Goal: Check status: Check status

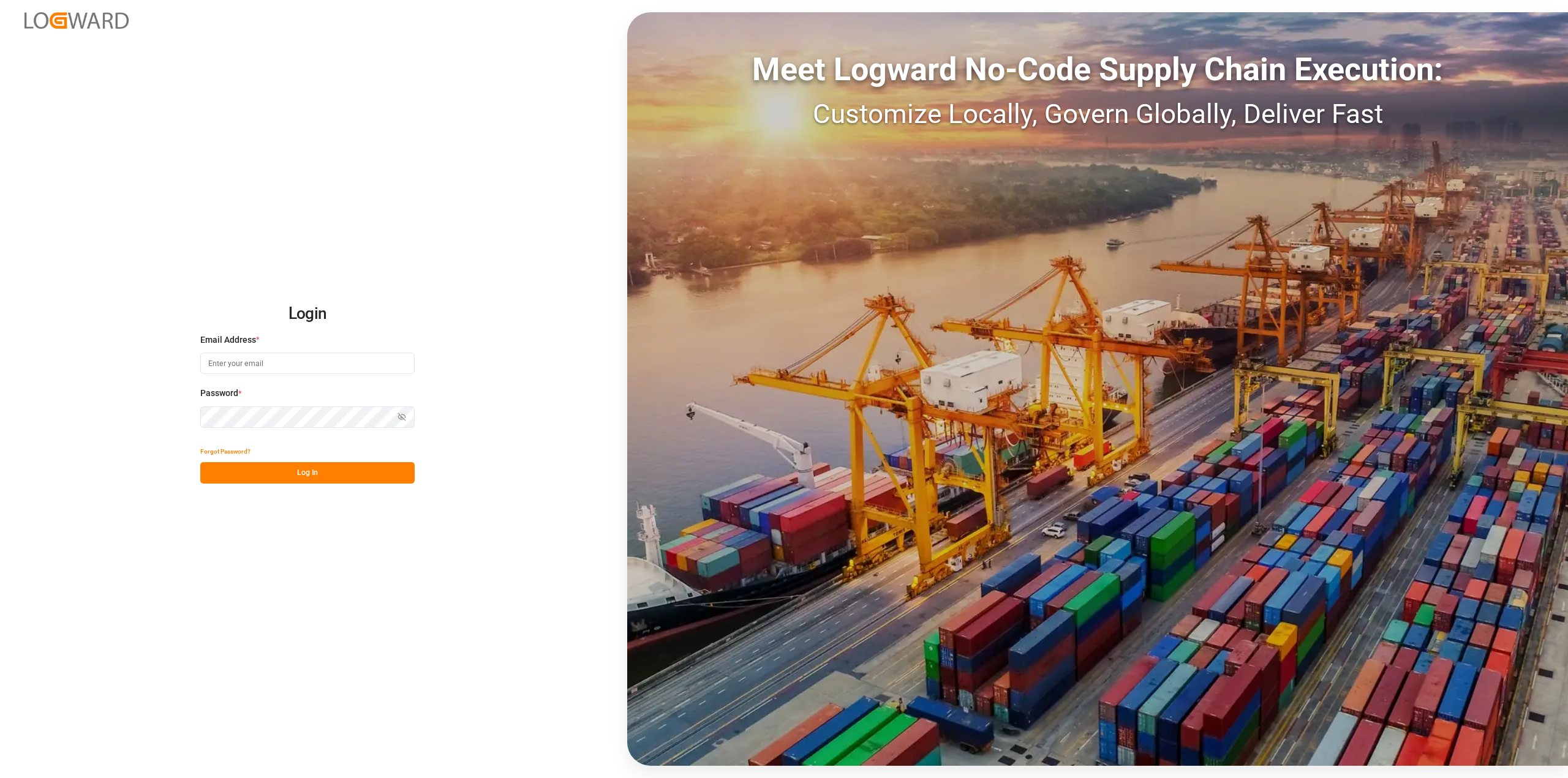
click at [206, 368] on input at bounding box center [307, 363] width 214 height 22
type input "roland.behrendt@compo-expert.com"
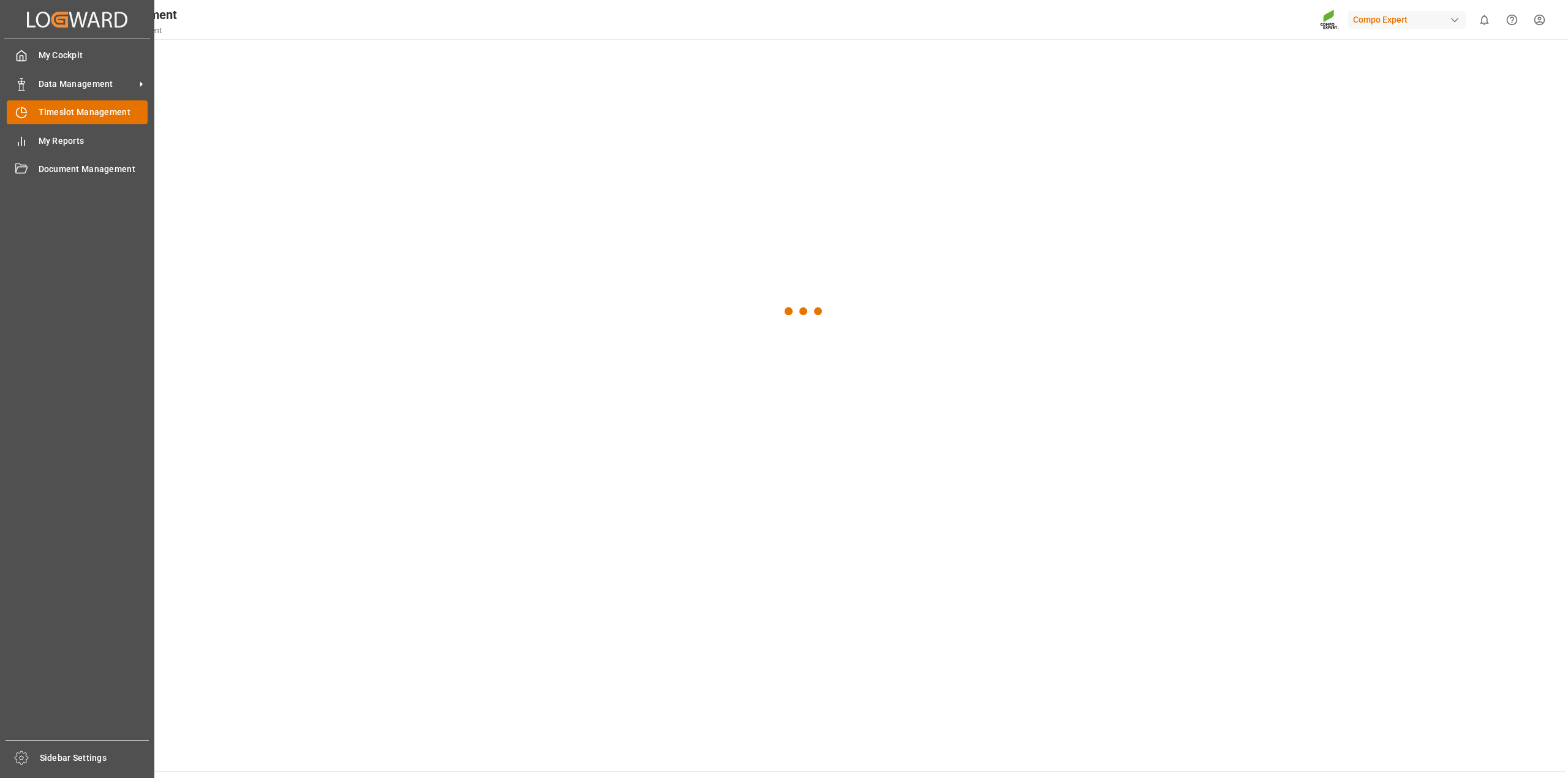
click at [86, 116] on span "Timeslot Management" at bounding box center [94, 112] width 110 height 13
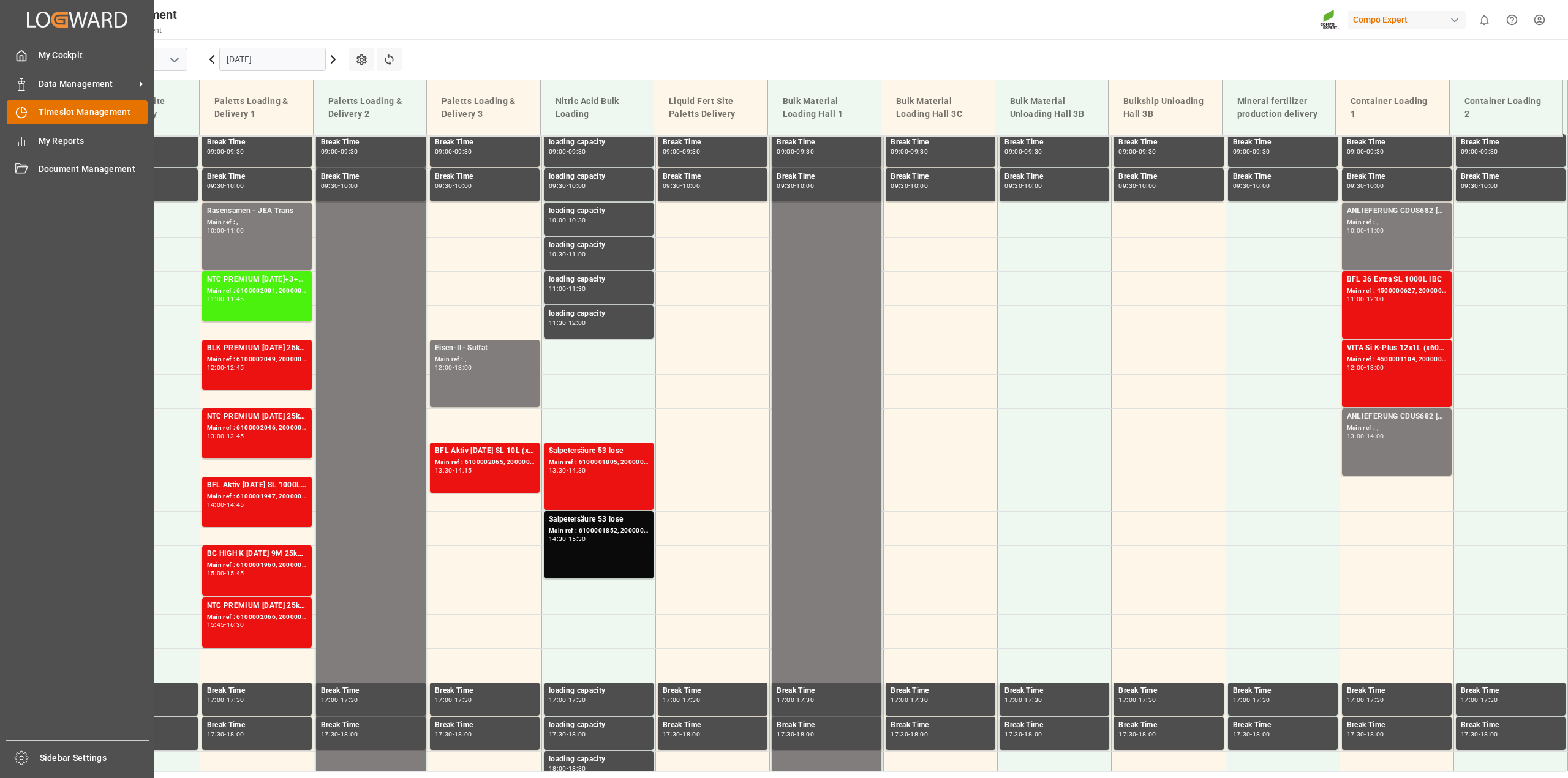
scroll to position [622, 0]
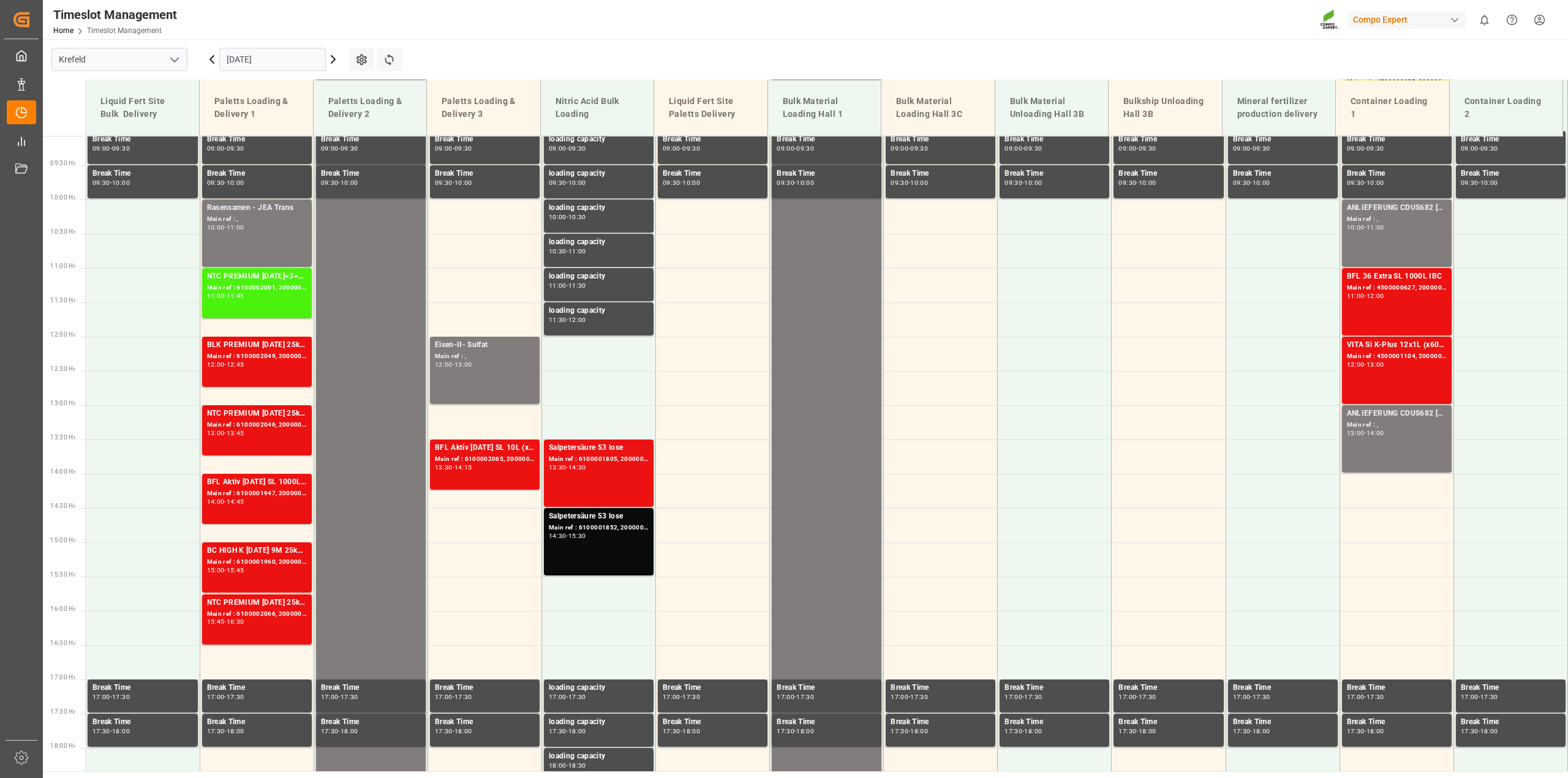
click at [329, 59] on icon at bounding box center [333, 59] width 15 height 15
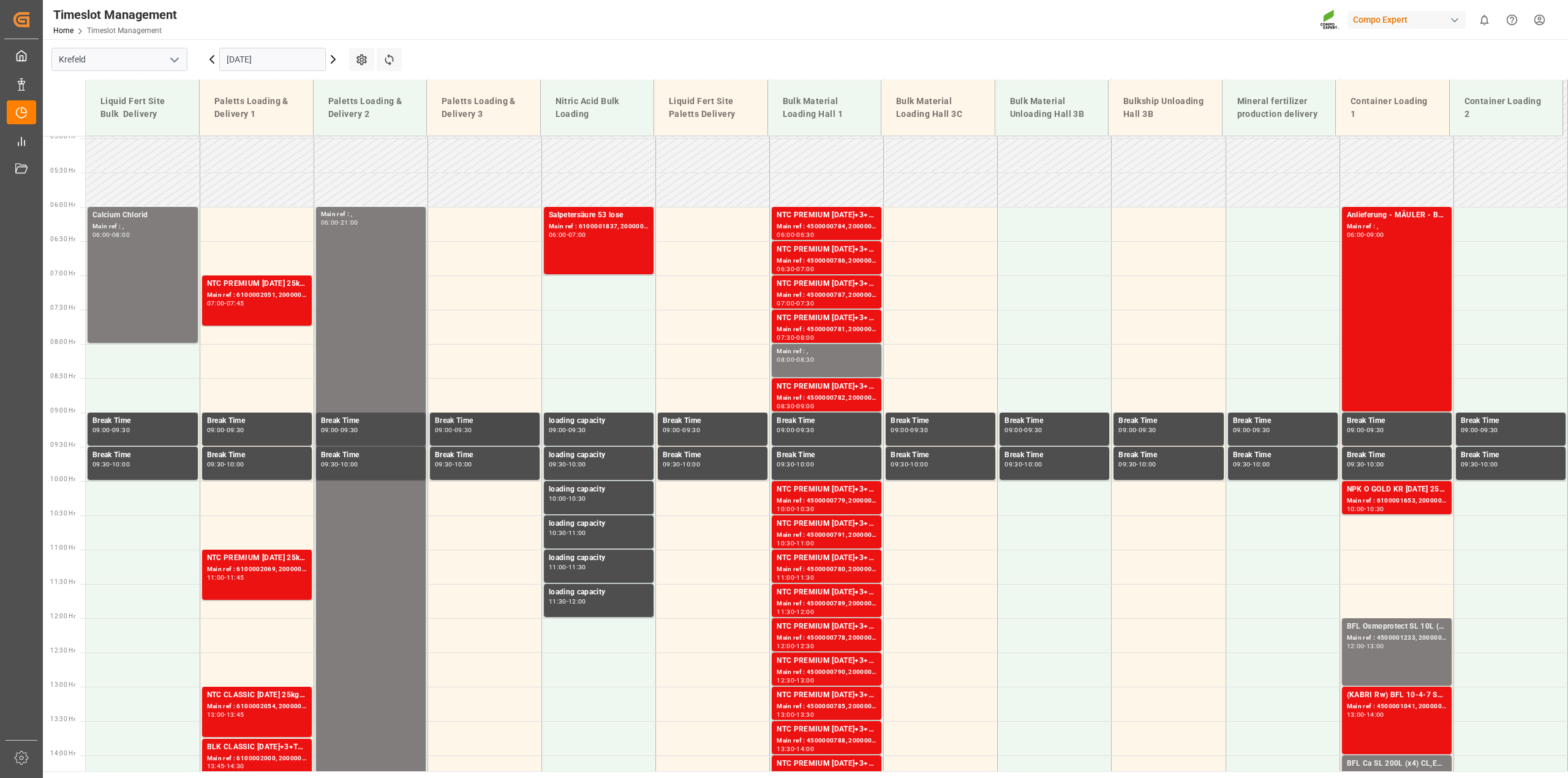
scroll to position [316, 0]
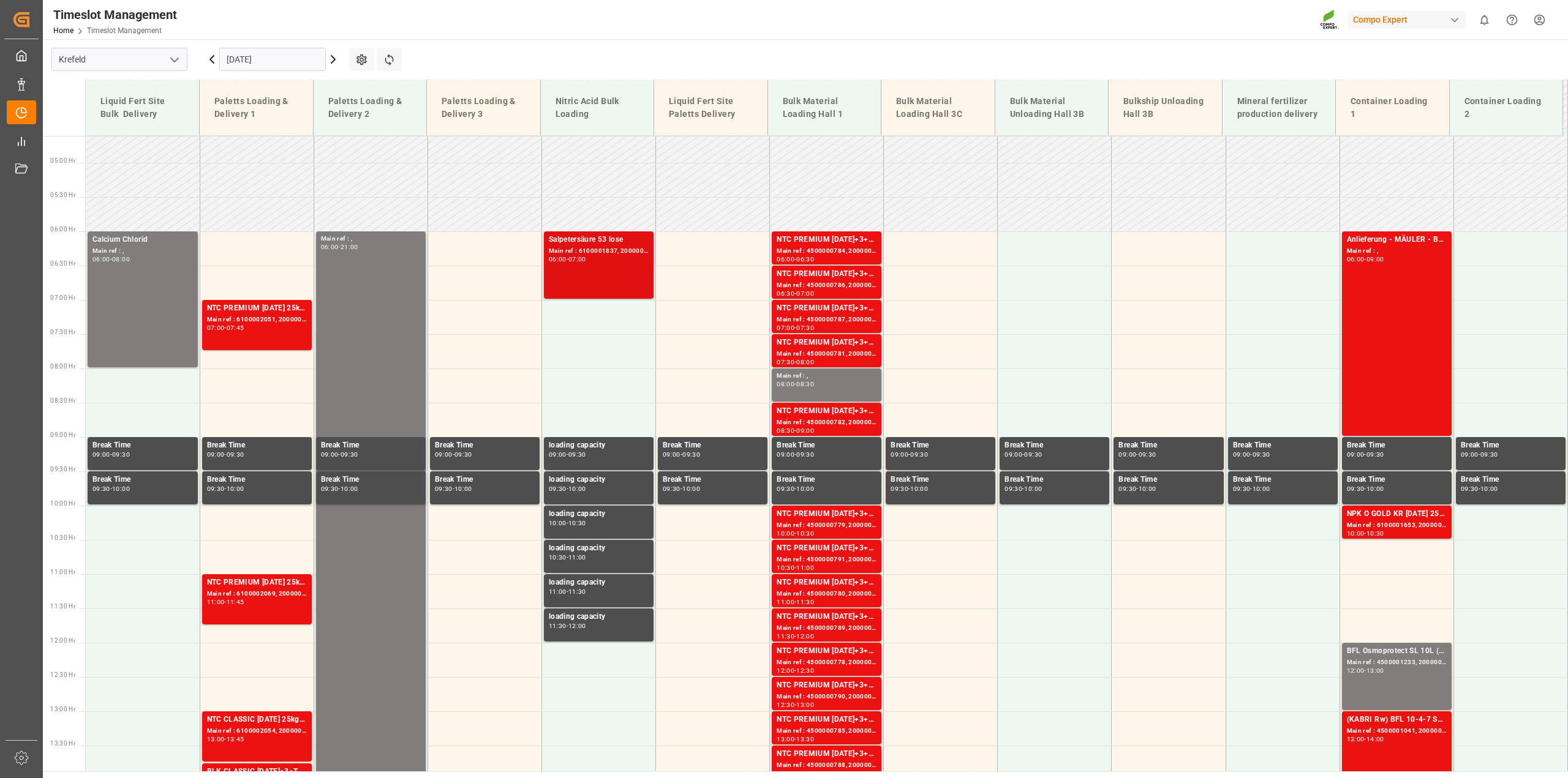
click at [636, 251] on div "Main ref : 6100001837, 2000001476" at bounding box center [599, 251] width 100 height 10
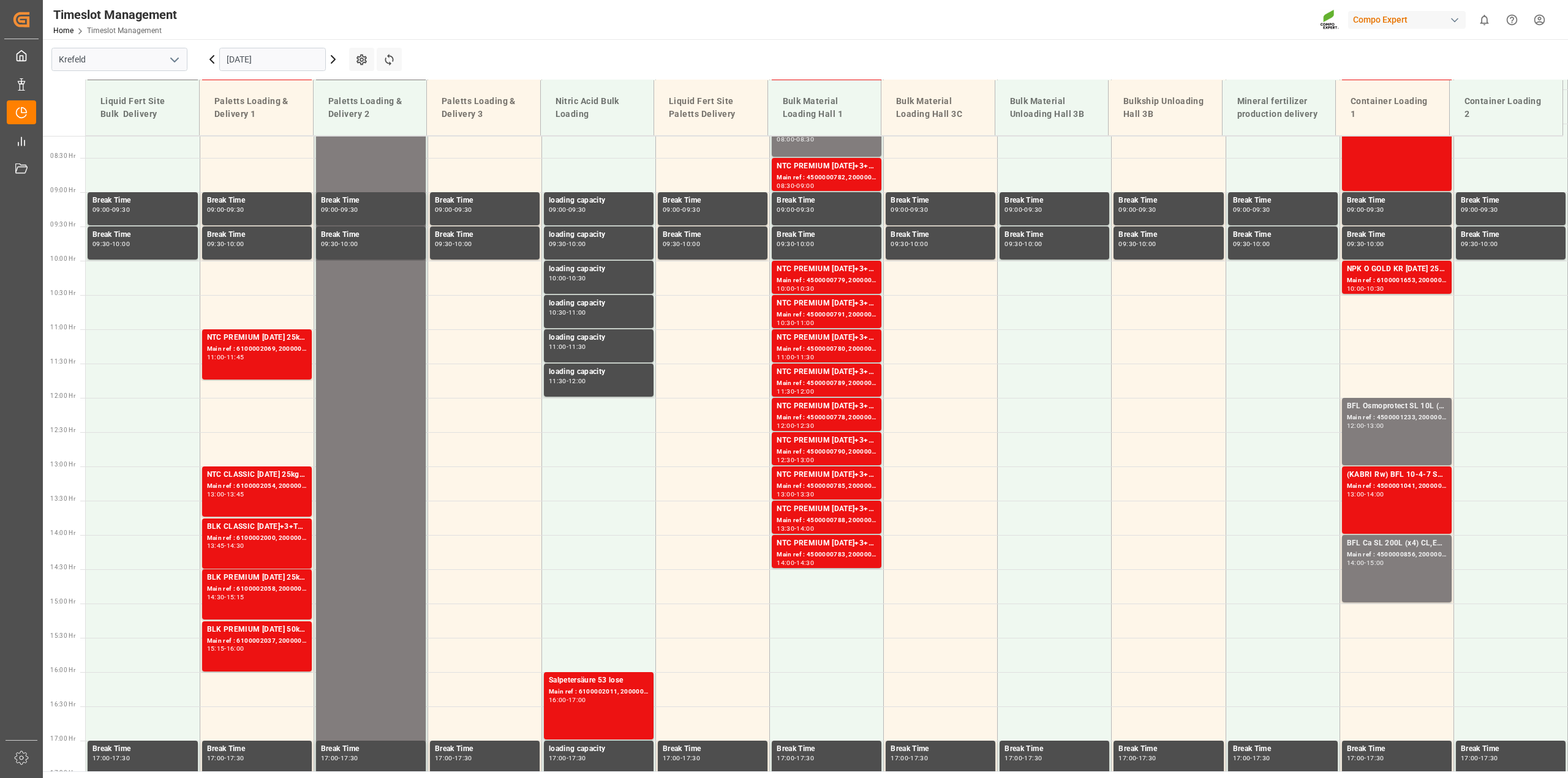
scroll to position [684, 0]
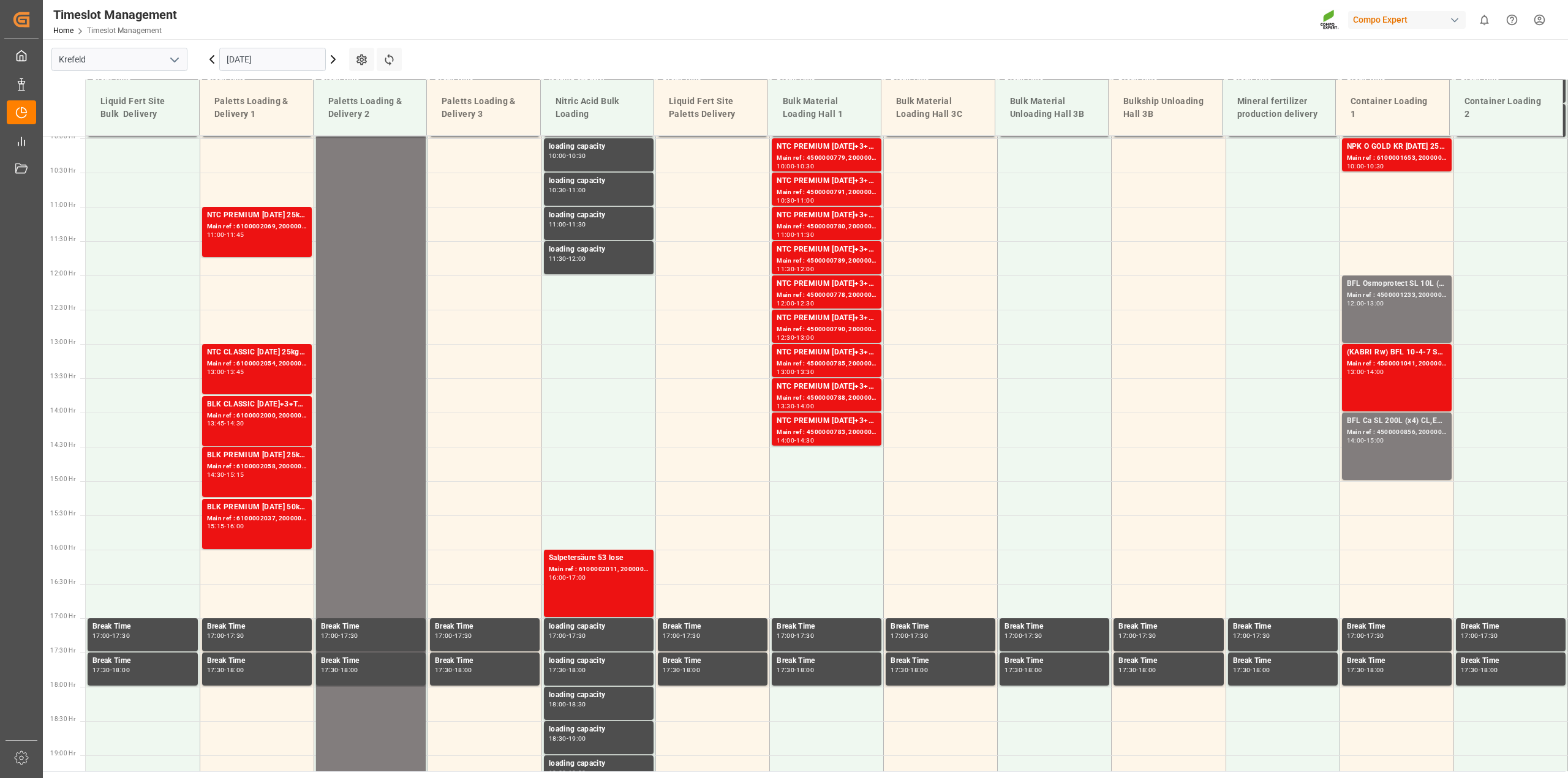
click at [331, 58] on icon at bounding box center [333, 59] width 15 height 15
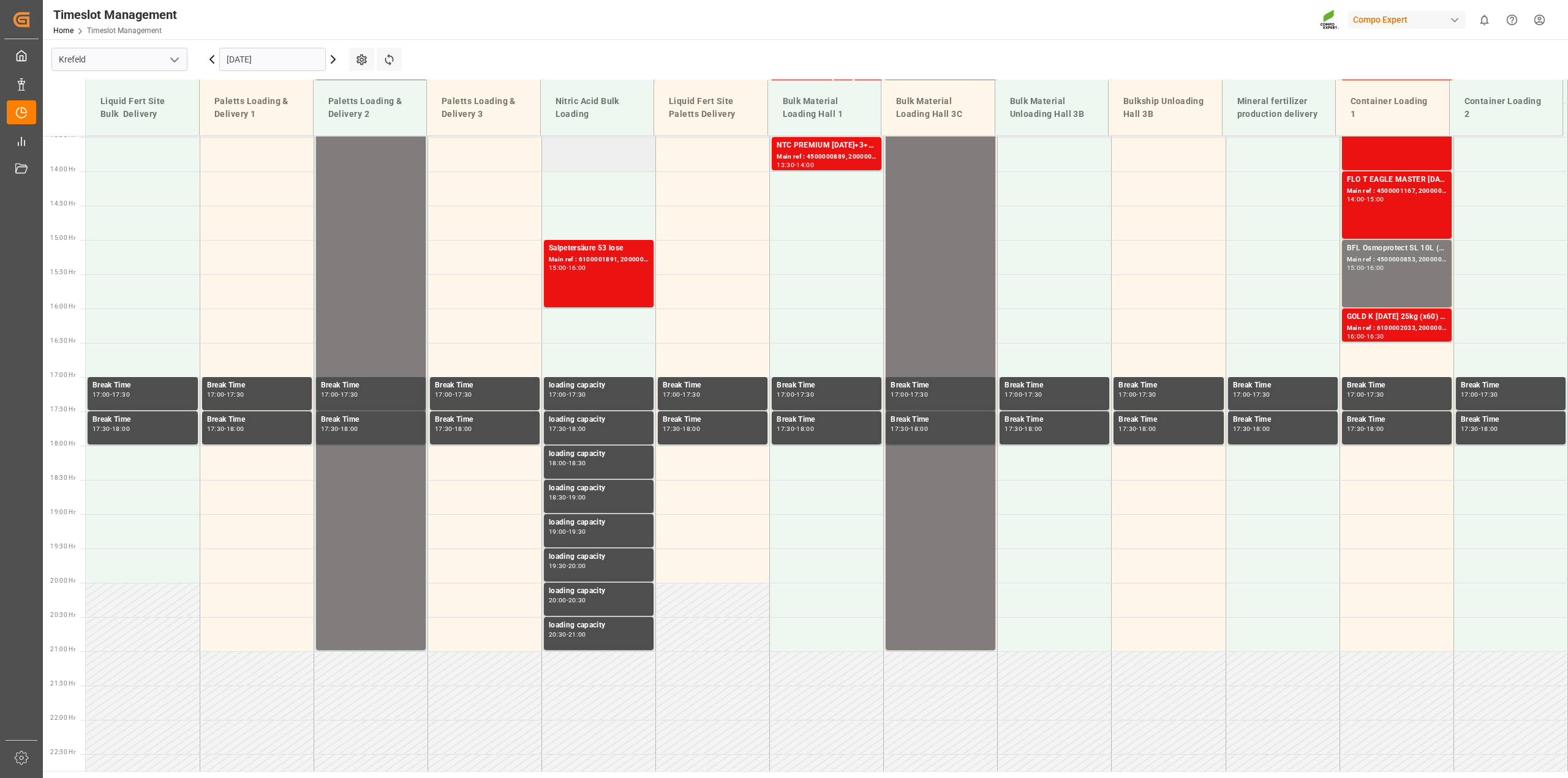
scroll to position [928, 0]
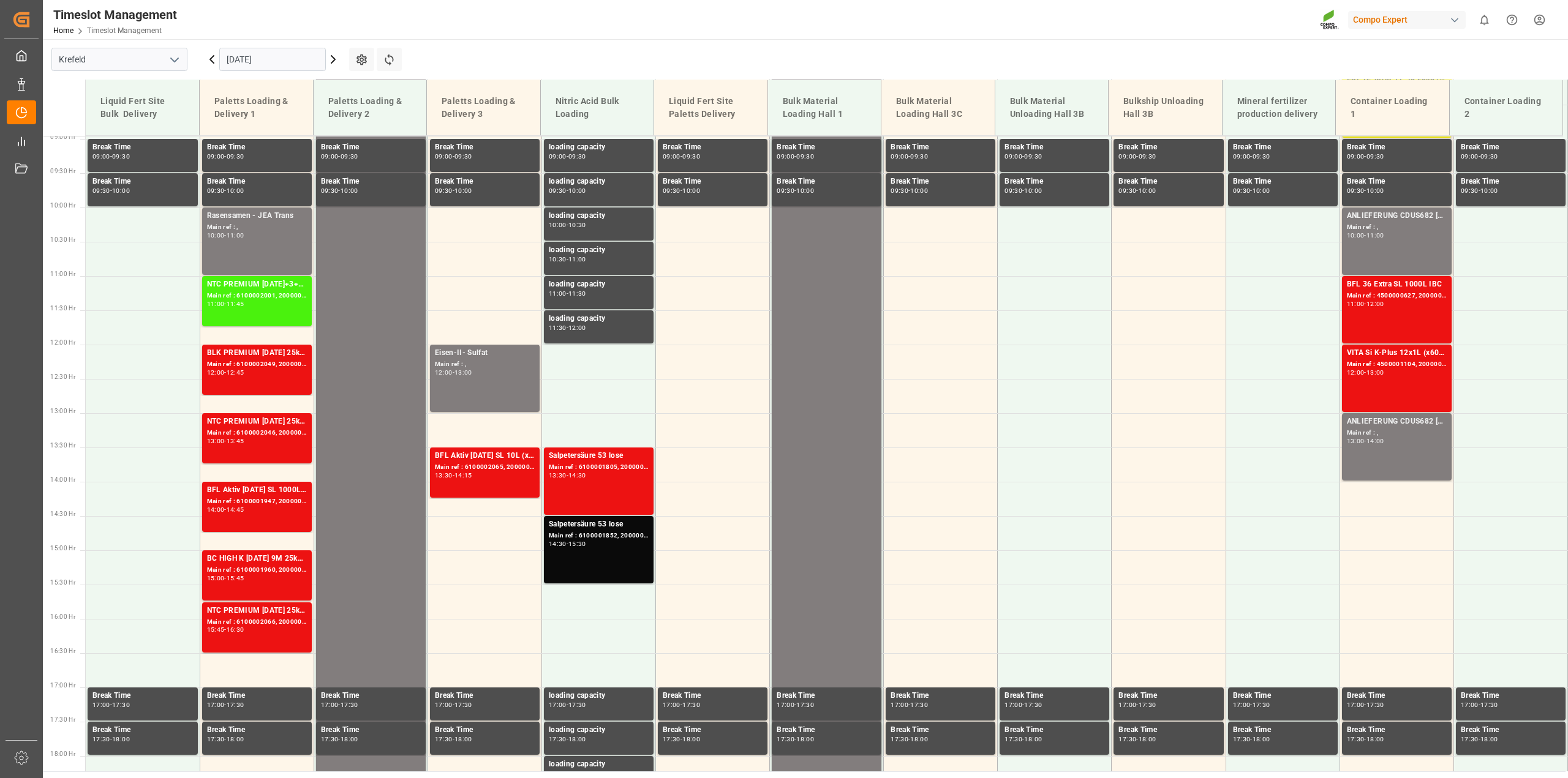
scroll to position [622, 0]
